Goal: Check status: Check status

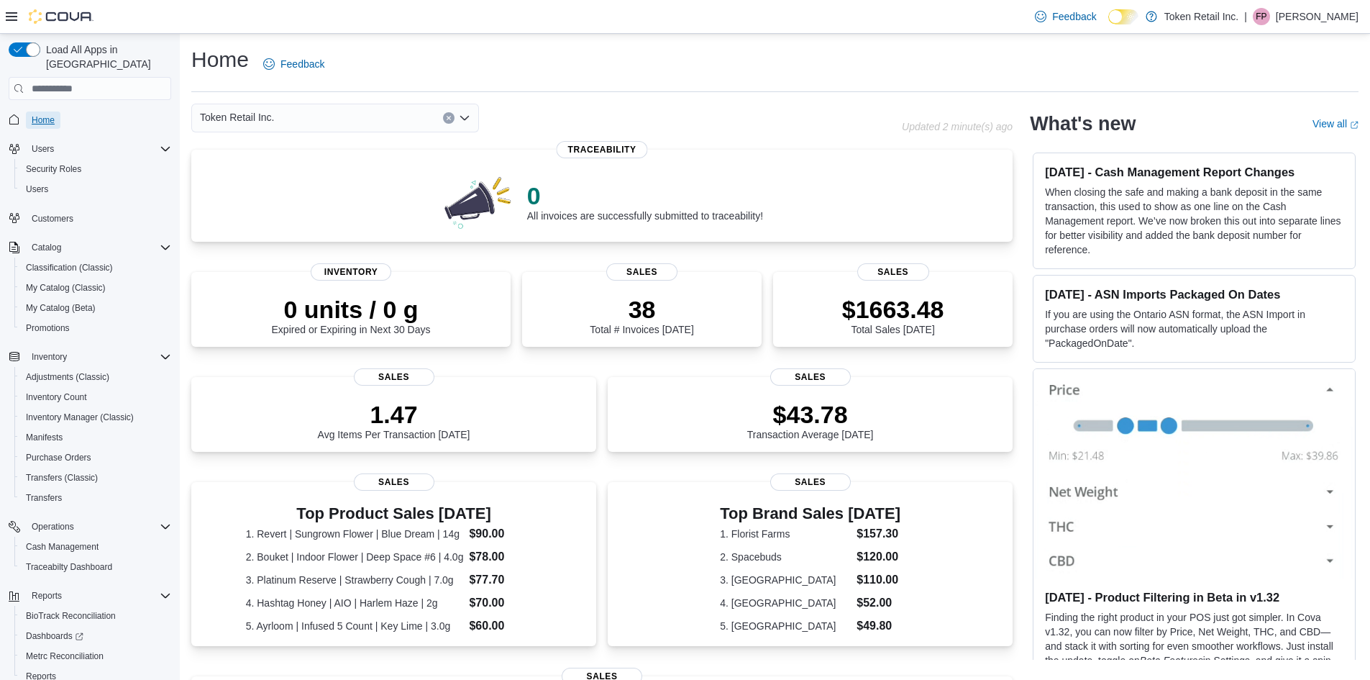
click at [45, 114] on span "Home" at bounding box center [43, 120] width 23 height 12
drag, startPoint x: 642, startPoint y: 304, endPoint x: 737, endPoint y: 306, distance: 95.0
click at [737, 306] on div "38 Total # Invoices Today" at bounding box center [642, 311] width 217 height 46
